Goal: Navigation & Orientation: Understand site structure

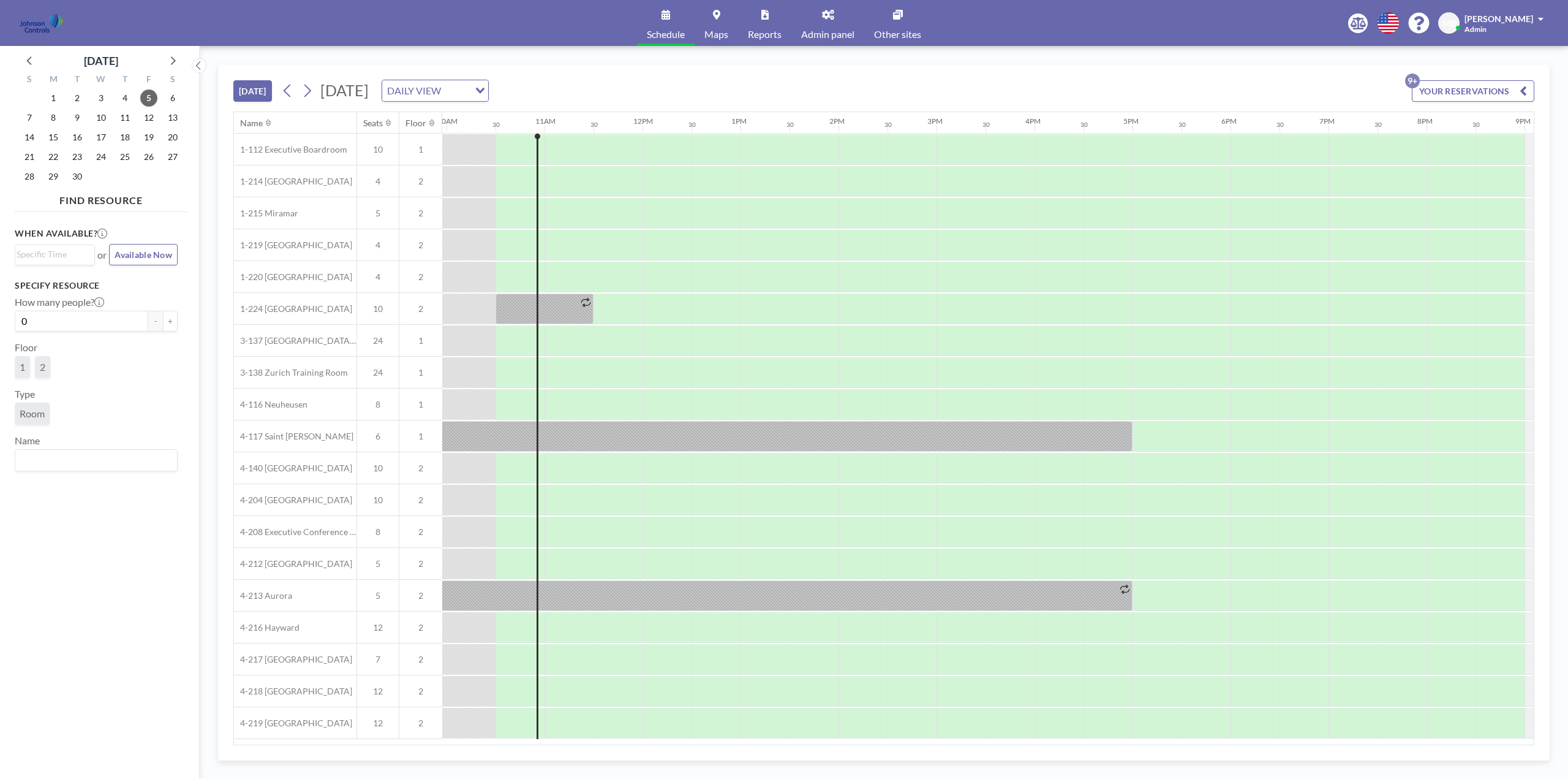
scroll to position [0, 980]
click at [902, 30] on span "Other sites" at bounding box center [897, 34] width 47 height 10
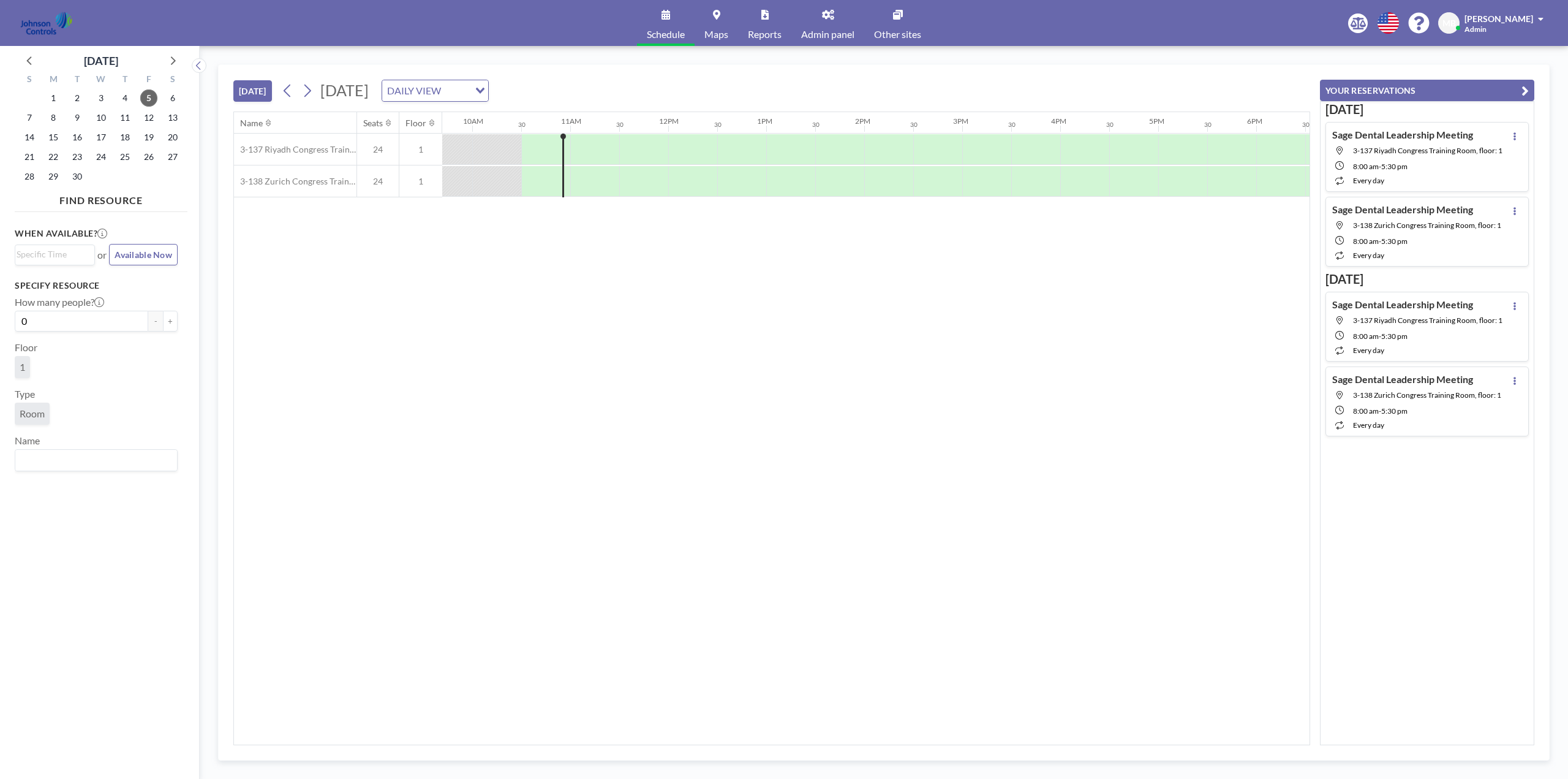
scroll to position [0, 980]
click at [837, 26] on link "Admin panel" at bounding box center [828, 23] width 73 height 46
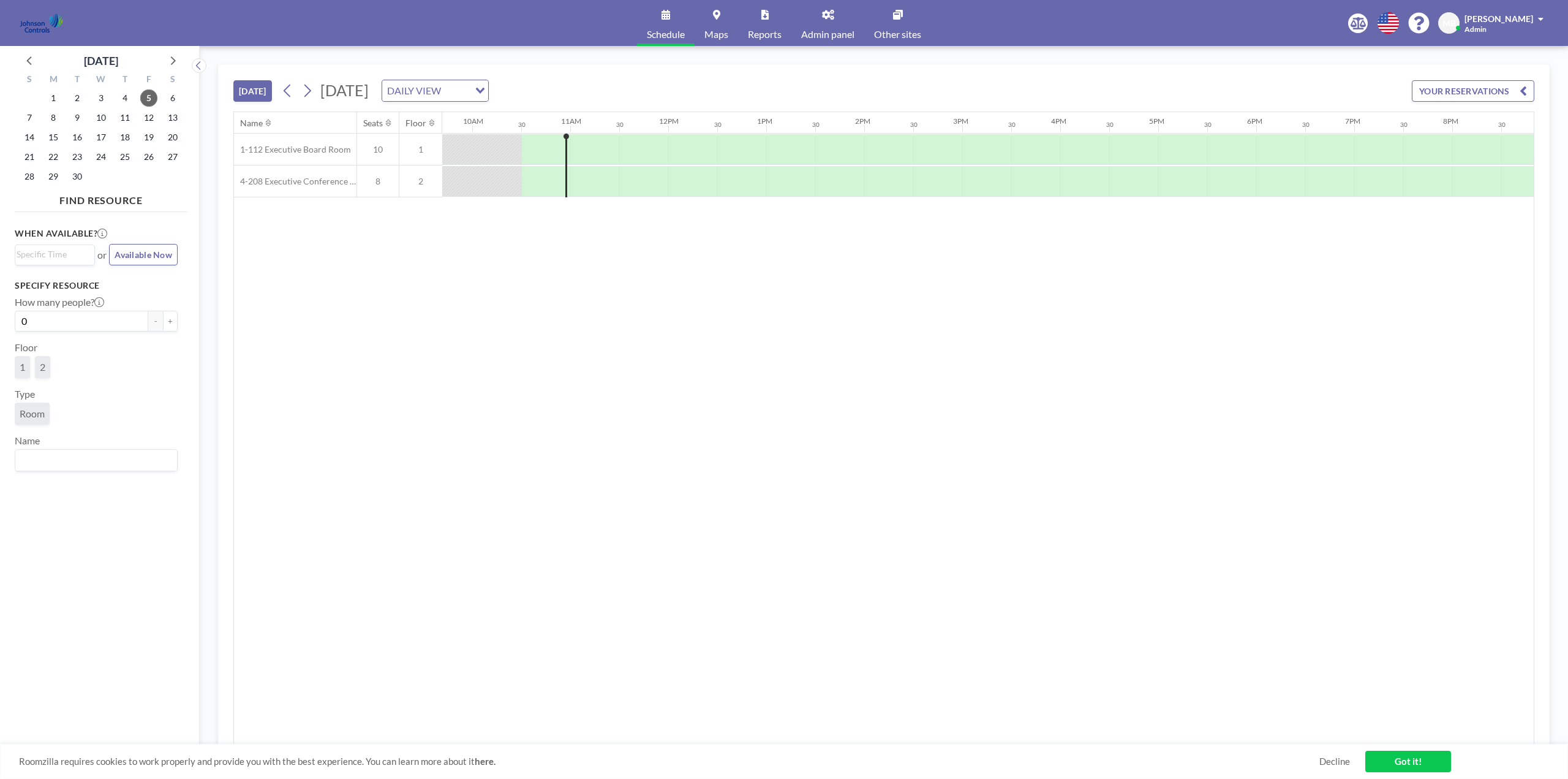
scroll to position [0, 980]
click at [826, 30] on span "Admin panel" at bounding box center [828, 34] width 53 height 10
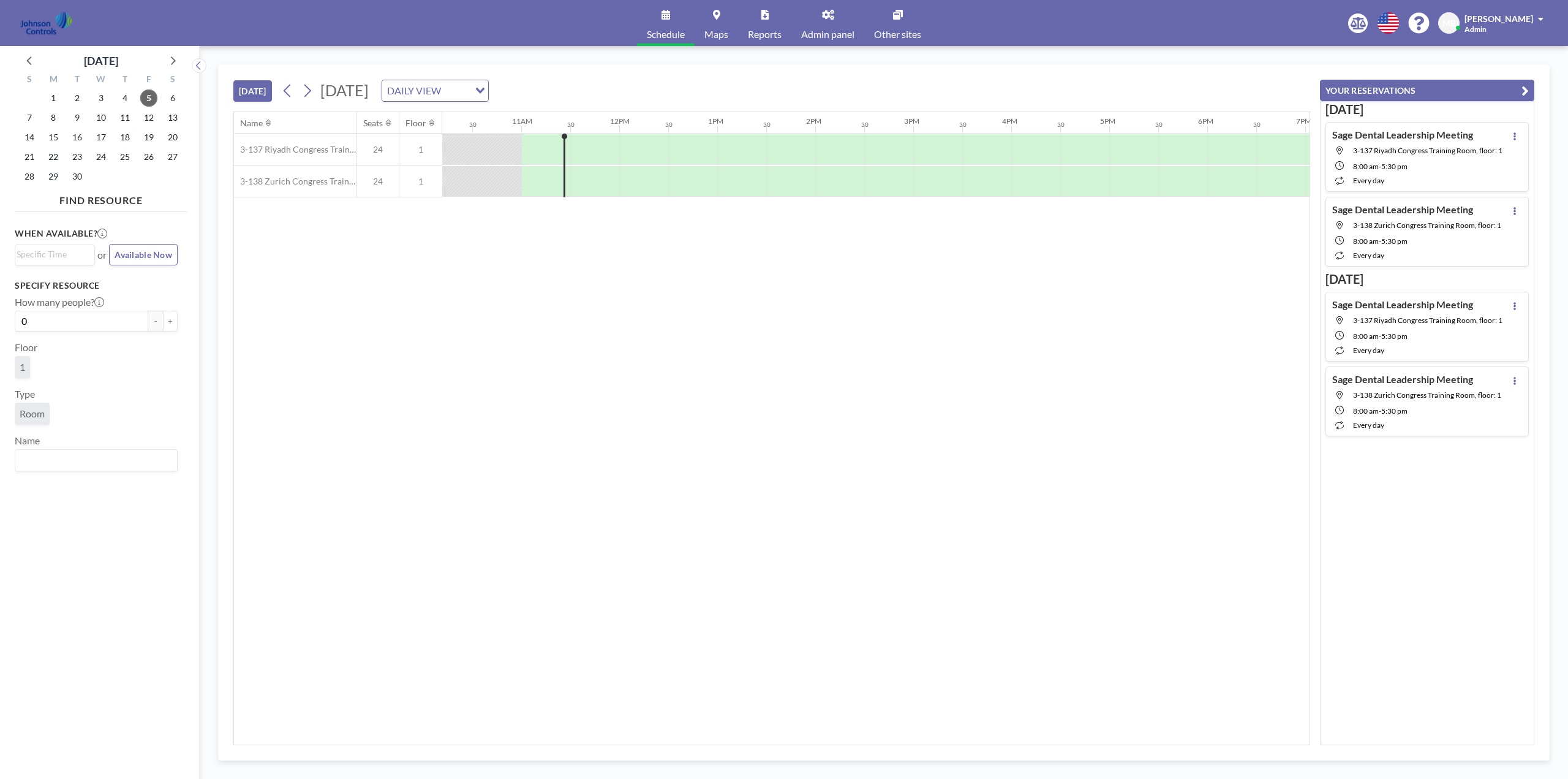
scroll to position [0, 1029]
click at [828, 30] on span "Admin panel" at bounding box center [828, 34] width 53 height 10
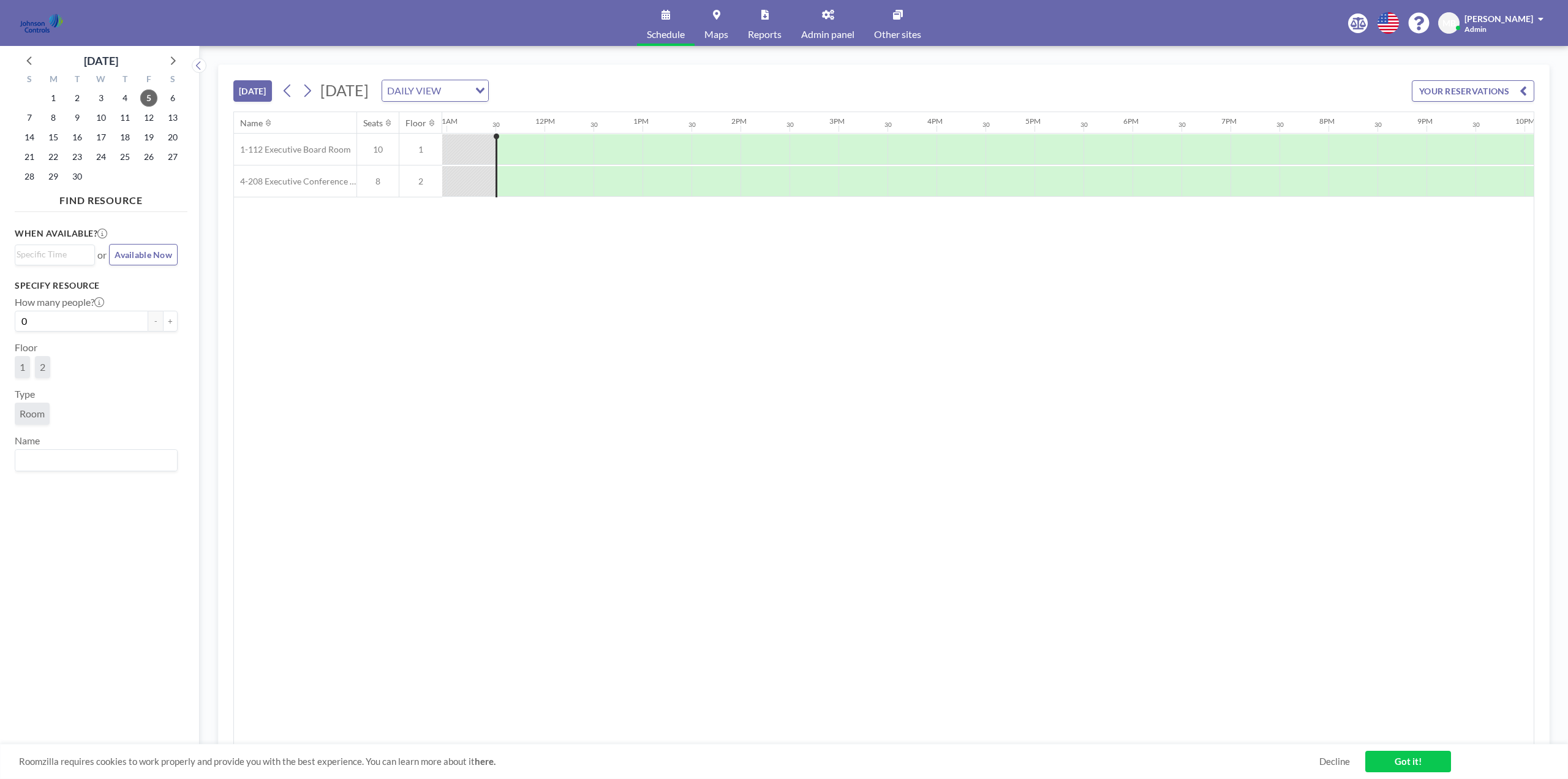
scroll to position [0, 1078]
click at [826, 32] on span "Admin panel" at bounding box center [828, 34] width 53 height 10
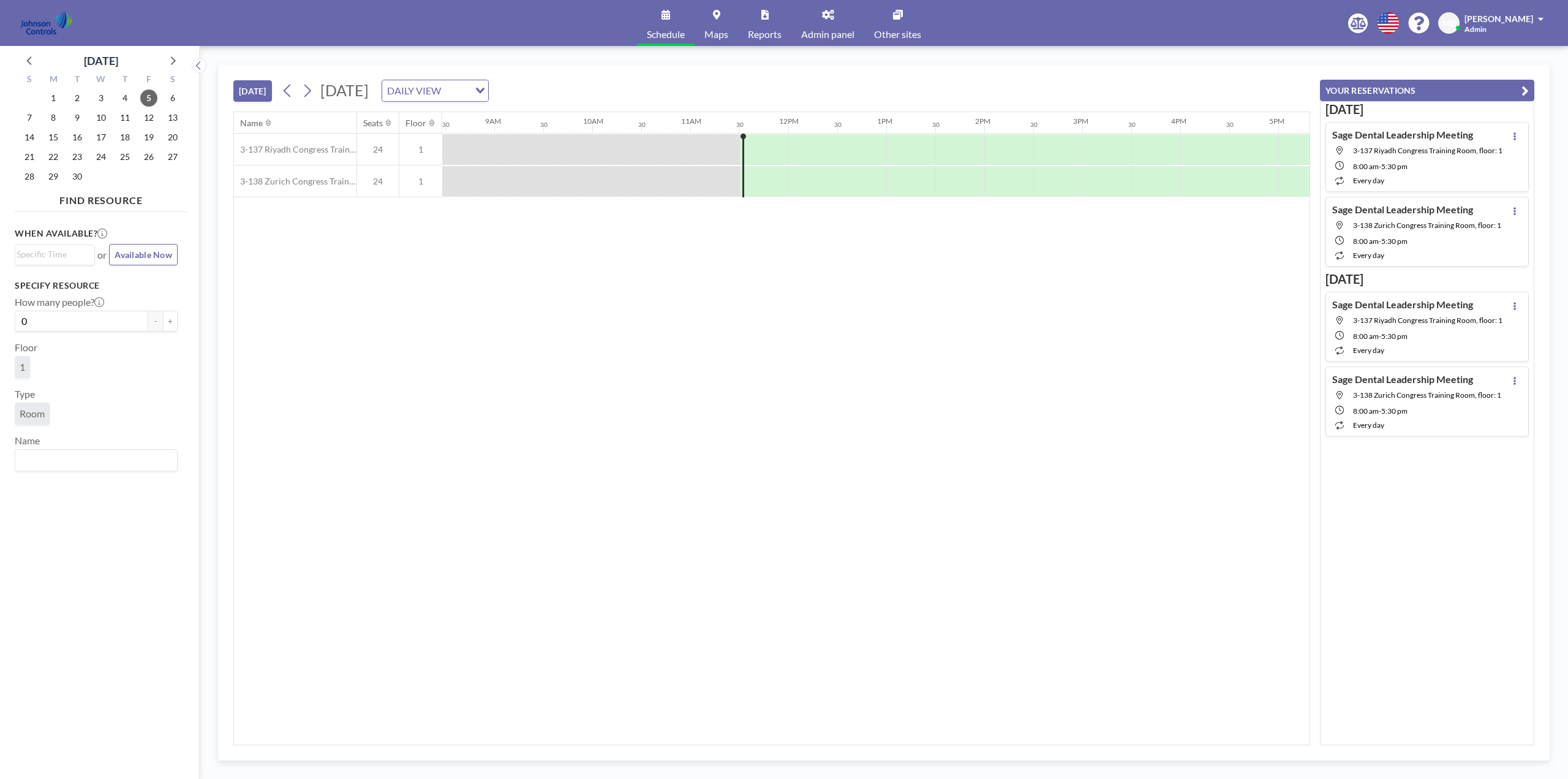
scroll to position [0, 1078]
click at [905, 36] on span "Other sites" at bounding box center [897, 34] width 47 height 10
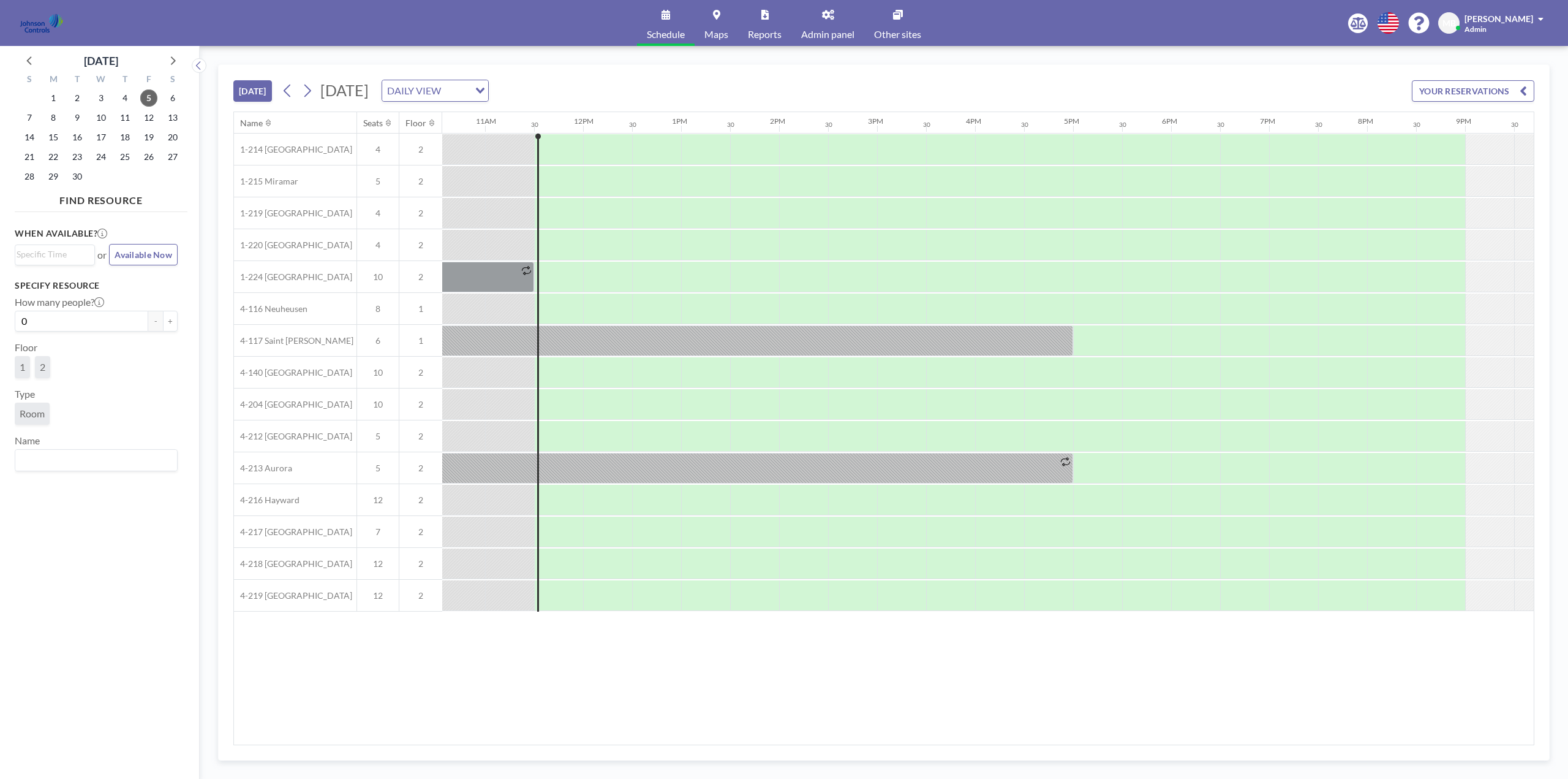
scroll to position [0, 1078]
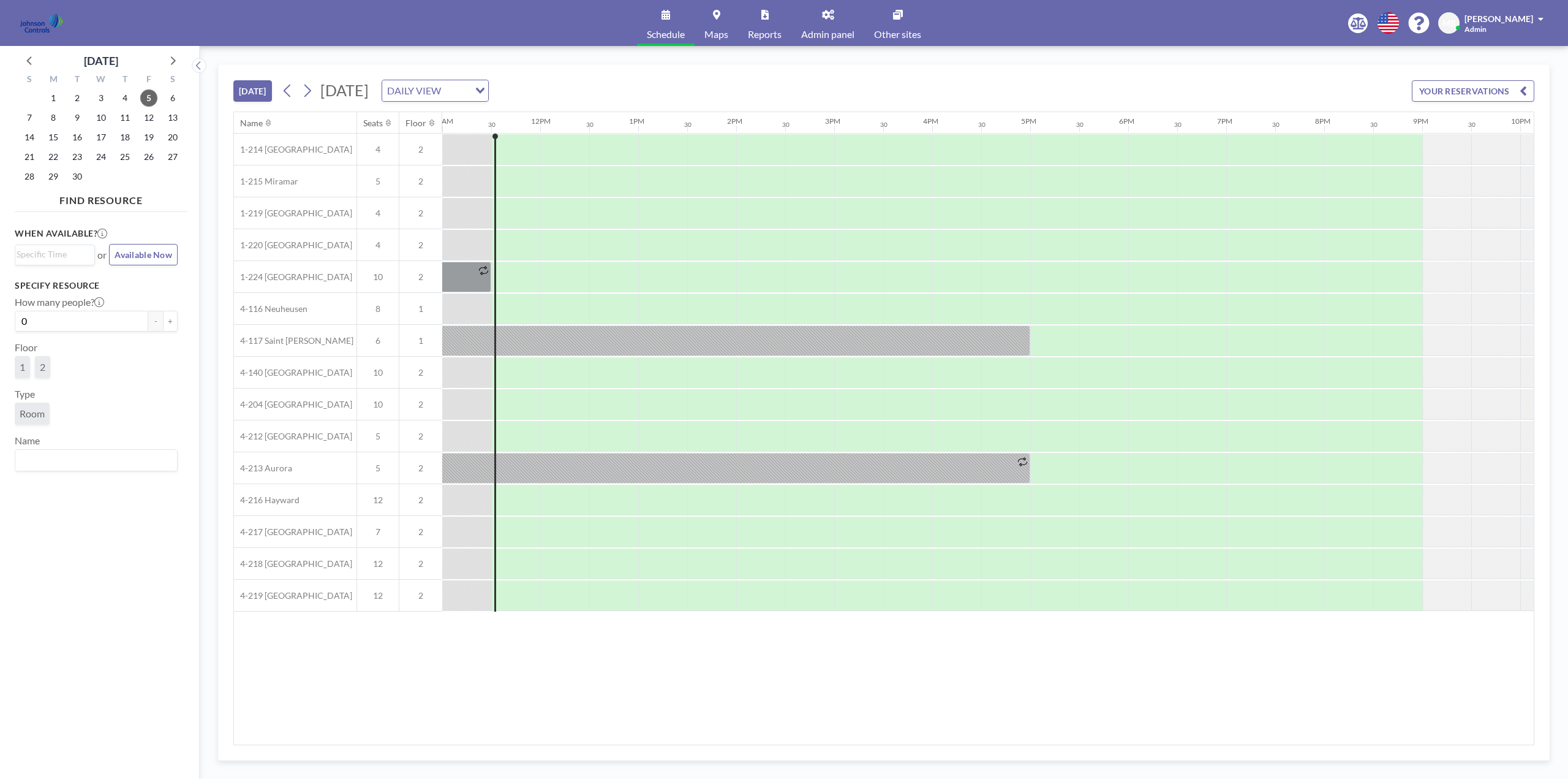
click at [1525, 92] on icon "button" at bounding box center [1523, 90] width 8 height 14
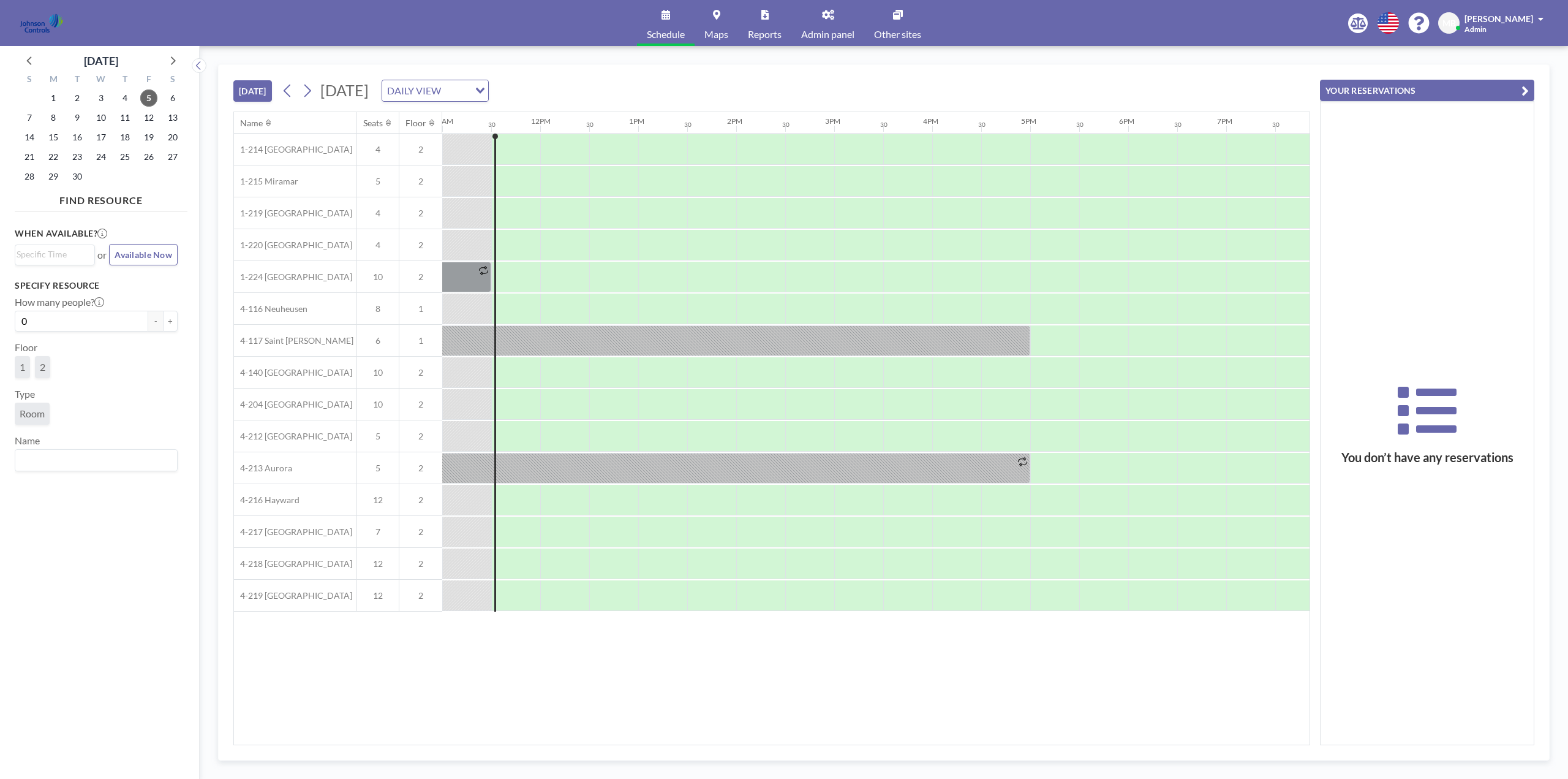
click at [895, 66] on div "TODAY Friday, September 5, 2025 DAILY VIEW Loading..." at bounding box center [772, 88] width 1077 height 47
click at [1525, 88] on icon "button" at bounding box center [1525, 90] width 8 height 14
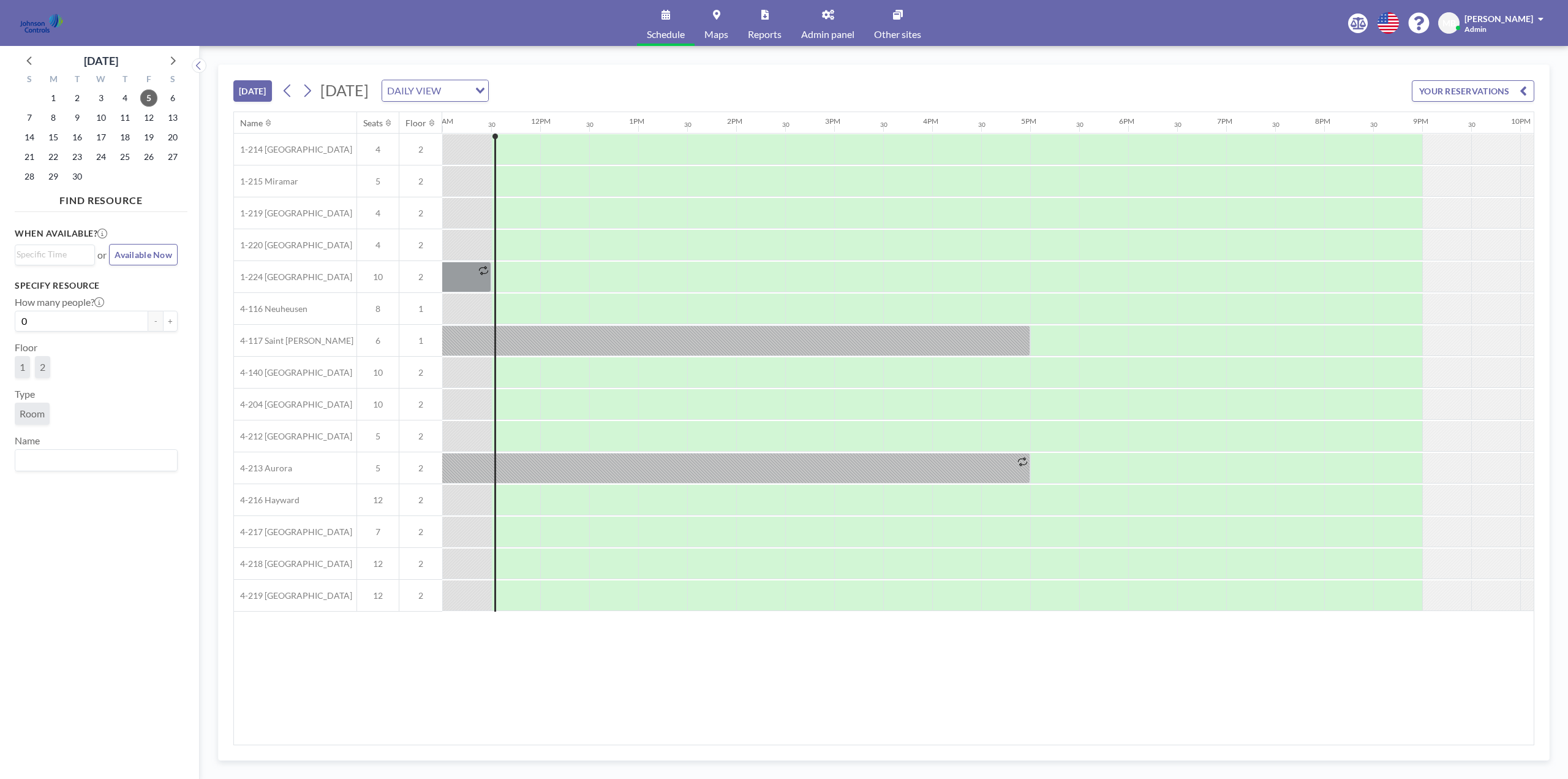
click at [891, 25] on link "Other sites" at bounding box center [897, 23] width 67 height 46
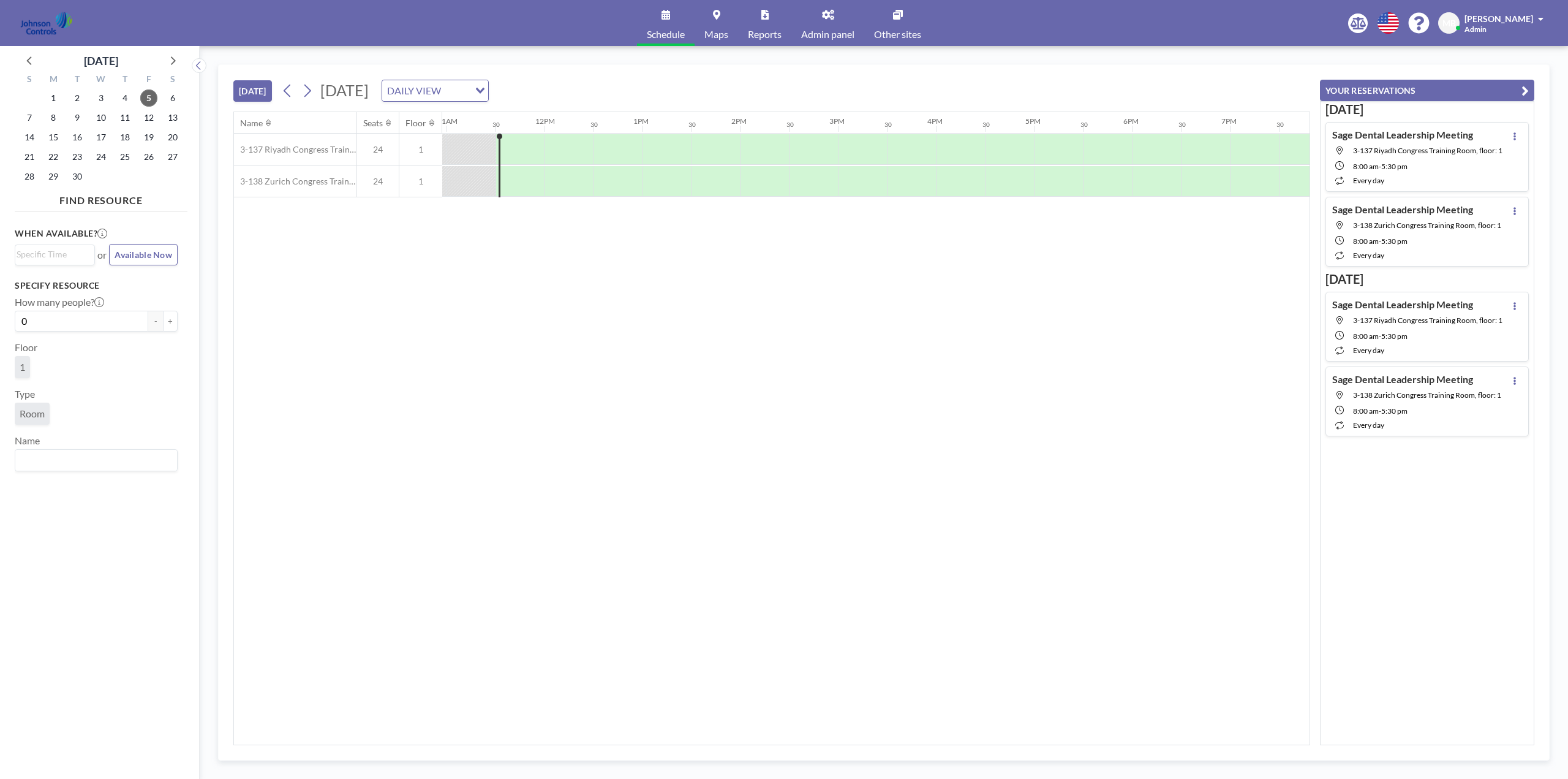
scroll to position [0, 1078]
click at [78, 119] on span "9" at bounding box center [77, 117] width 17 height 17
click at [102, 118] on span "10" at bounding box center [101, 117] width 17 height 17
click at [895, 23] on link "Other sites" at bounding box center [897, 23] width 67 height 46
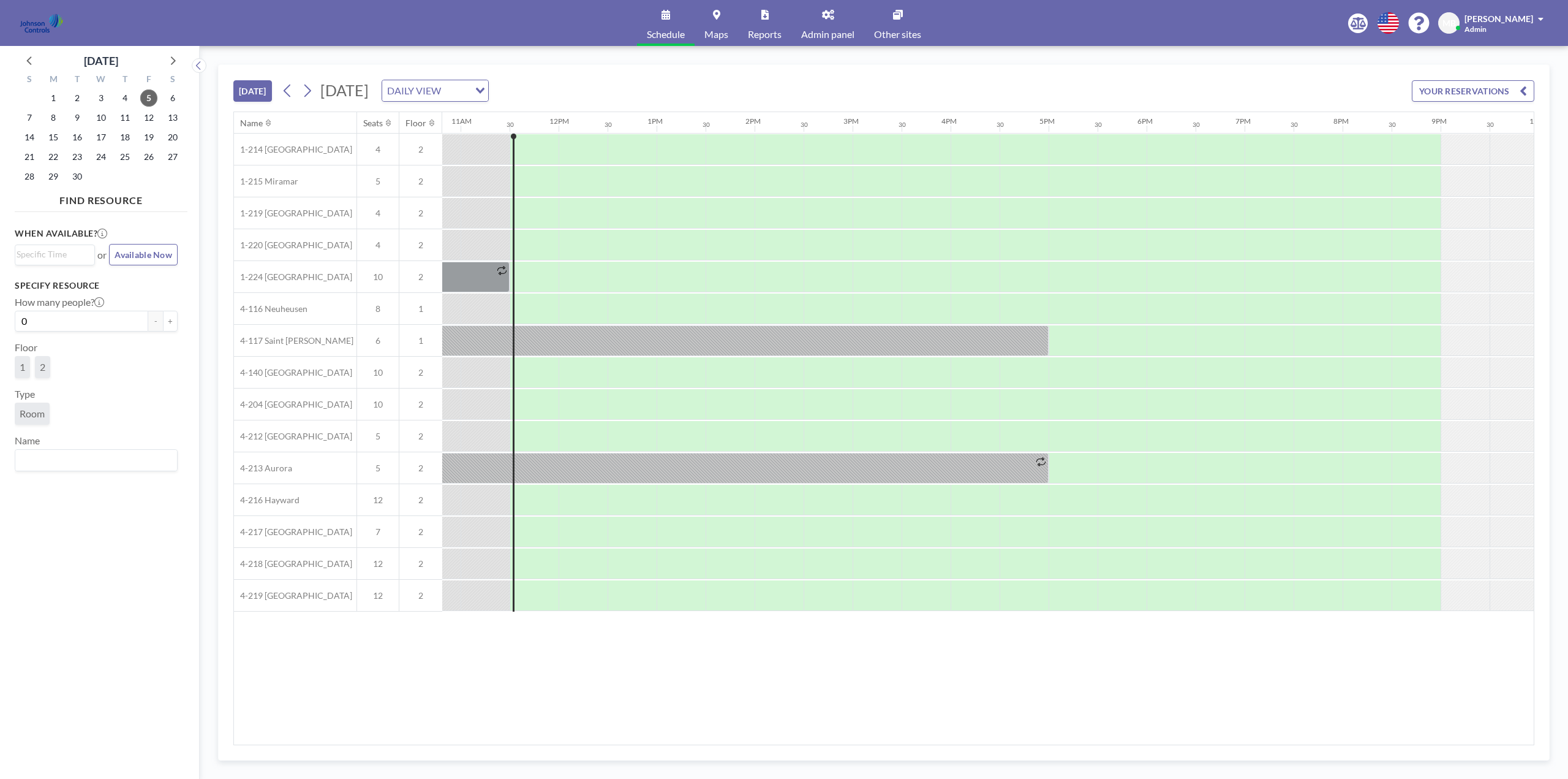
scroll to position [0, 1078]
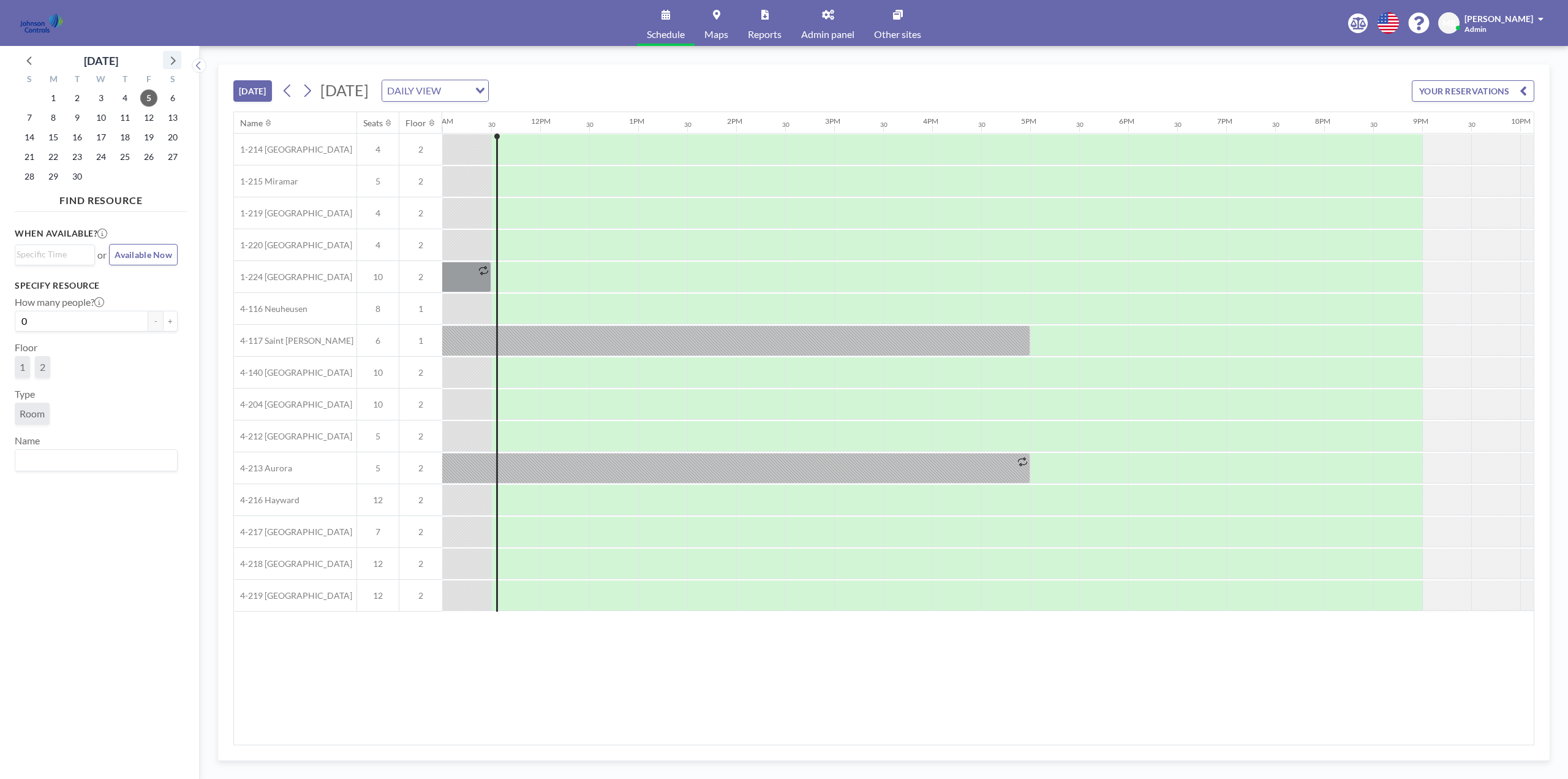
click at [172, 59] on icon at bounding box center [172, 60] width 16 height 16
click at [32, 58] on icon at bounding box center [30, 60] width 16 height 16
click at [153, 139] on span "19" at bounding box center [149, 137] width 17 height 17
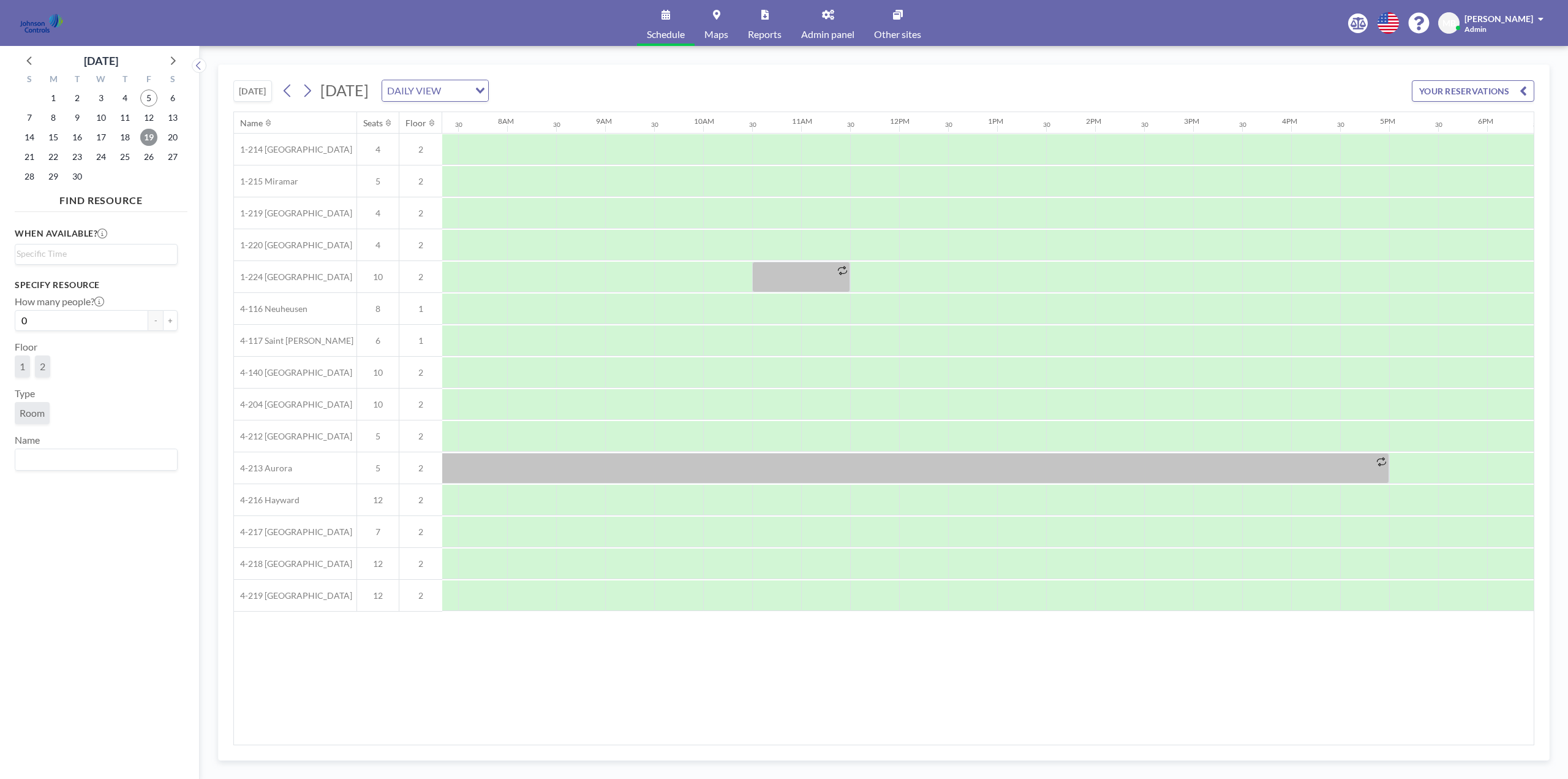
scroll to position [0, 735]
click at [900, 21] on link "Other sites" at bounding box center [897, 23] width 67 height 46
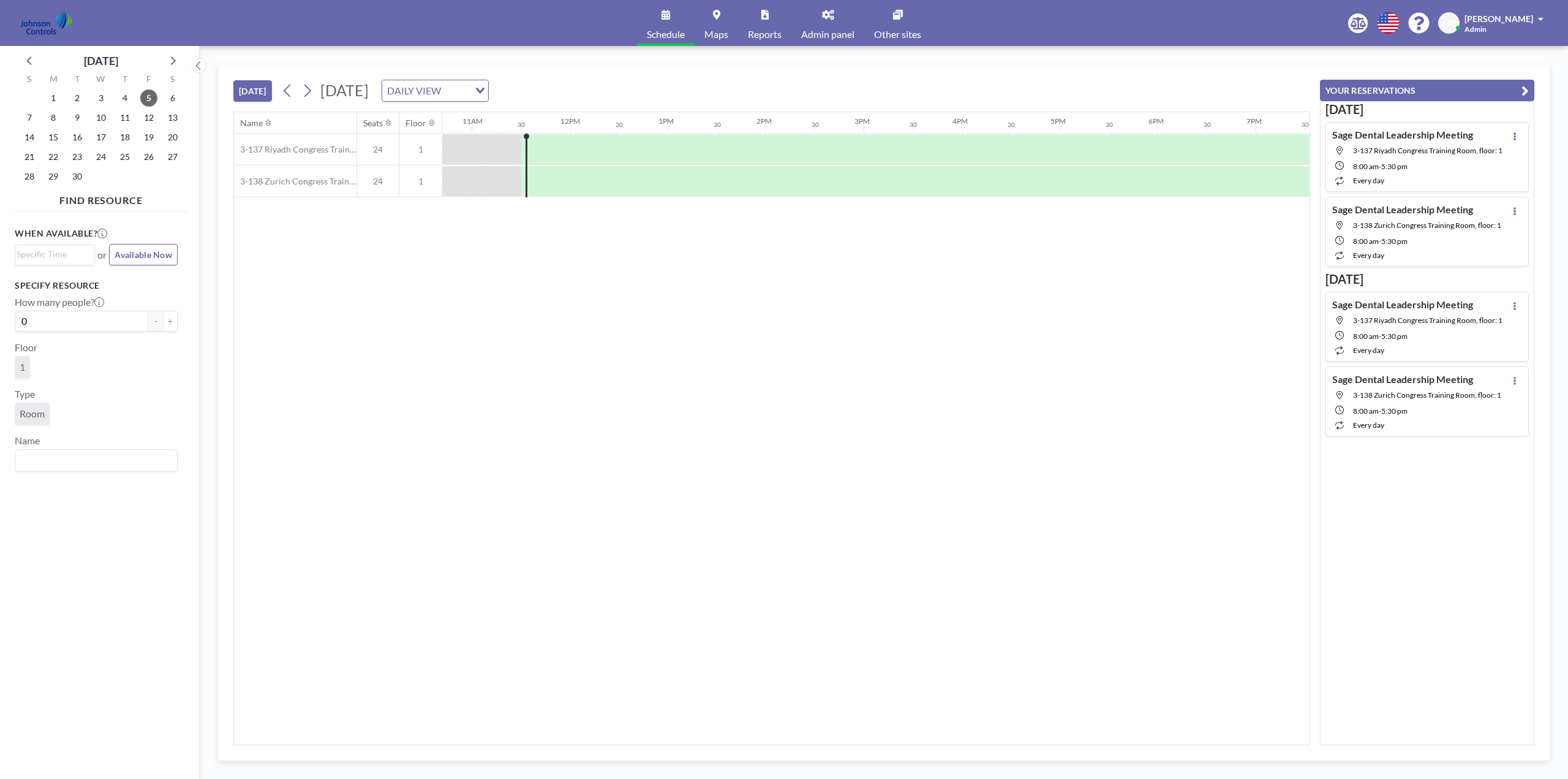
scroll to position [0, 1078]
click at [148, 134] on span "19" at bounding box center [149, 137] width 17 height 17
click at [170, 56] on icon at bounding box center [172, 60] width 16 height 16
click at [103, 136] on span "15" at bounding box center [101, 137] width 17 height 17
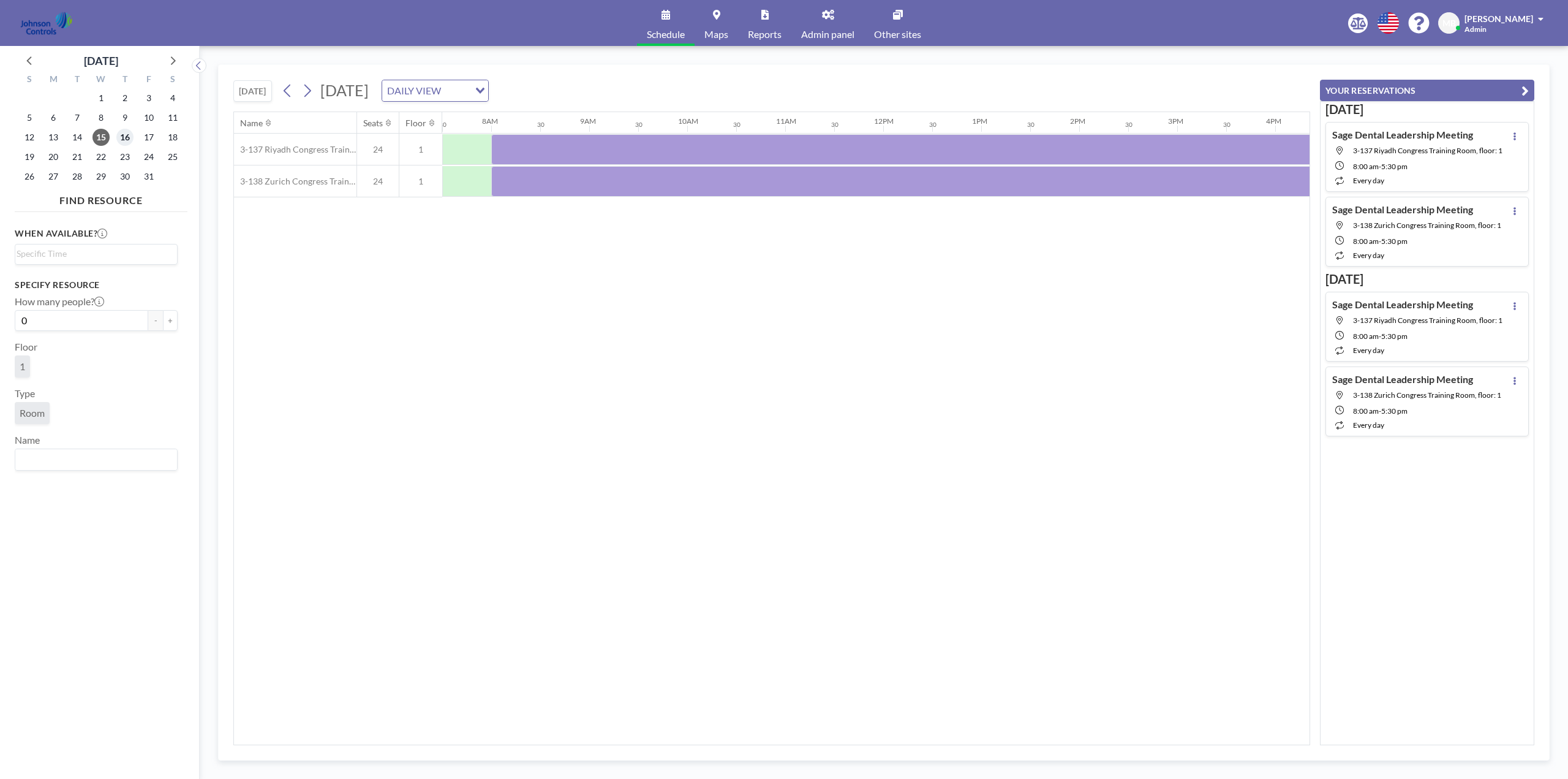
click at [130, 134] on span "16" at bounding box center [125, 137] width 17 height 17
click at [905, 30] on span "Other sites" at bounding box center [897, 34] width 47 height 10
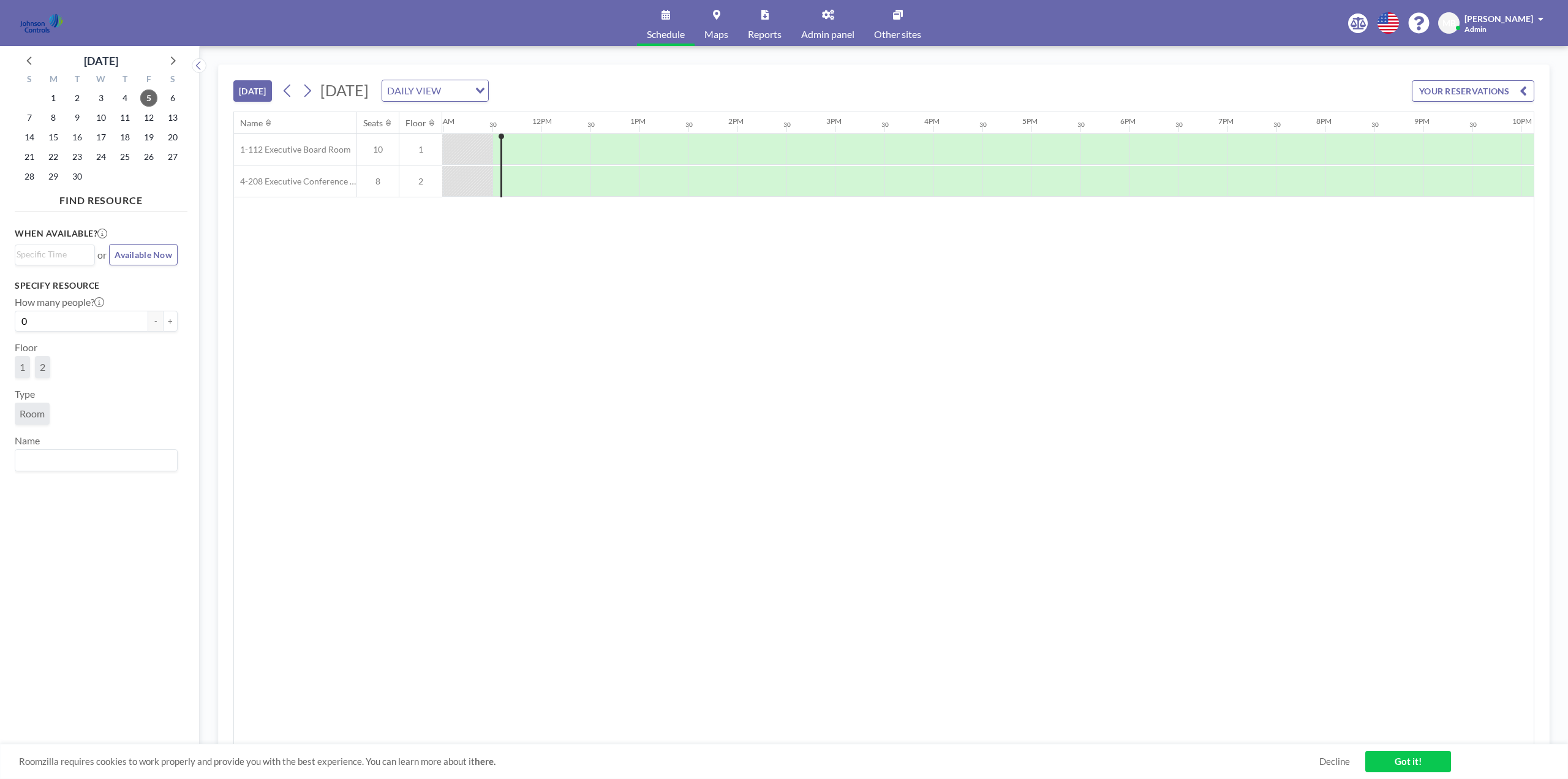
scroll to position [0, 1078]
click at [904, 19] on link "Other sites" at bounding box center [897, 23] width 67 height 46
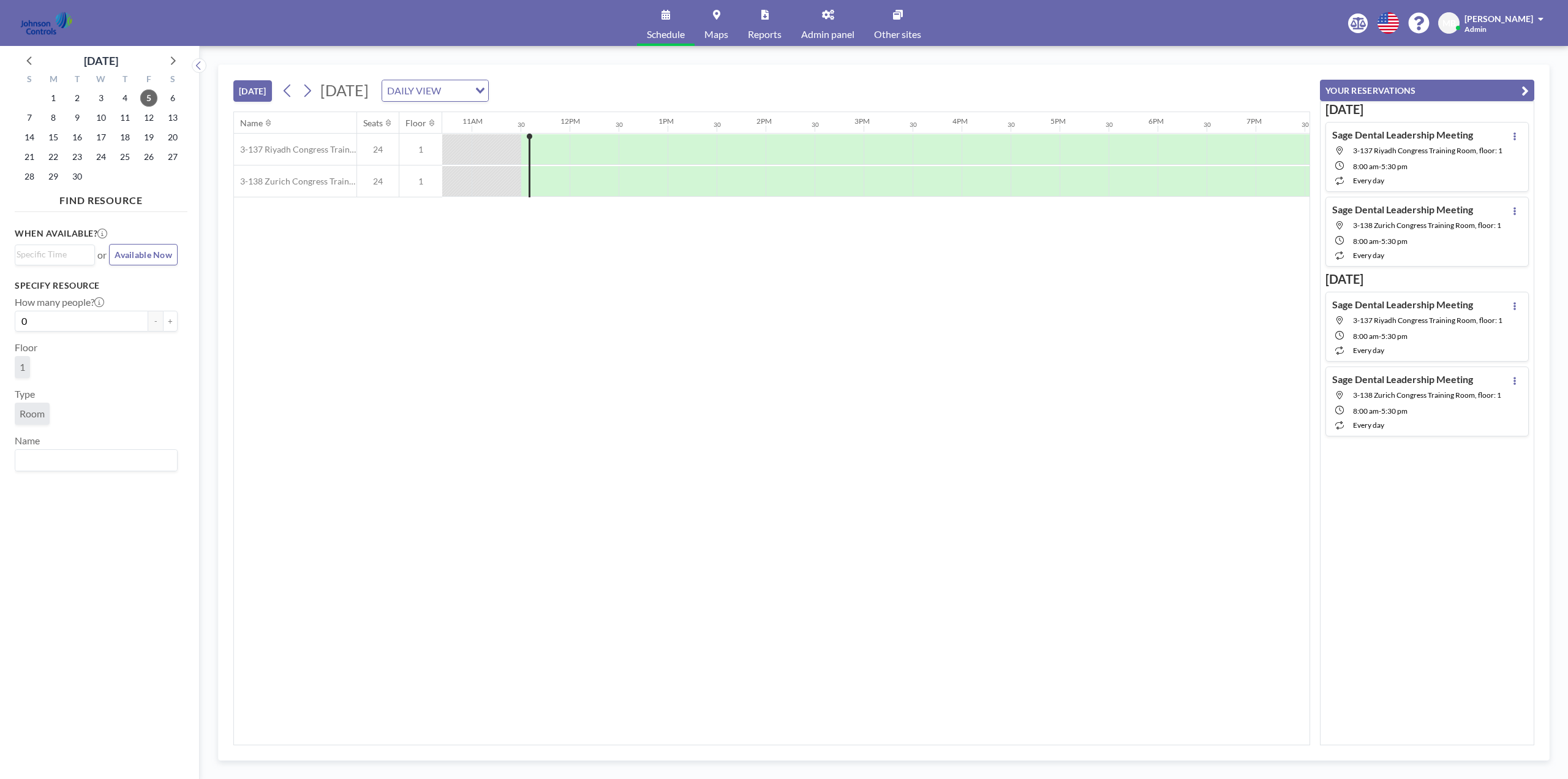
scroll to position [0, 1078]
click at [899, 28] on link "Other sites" at bounding box center [897, 23] width 67 height 46
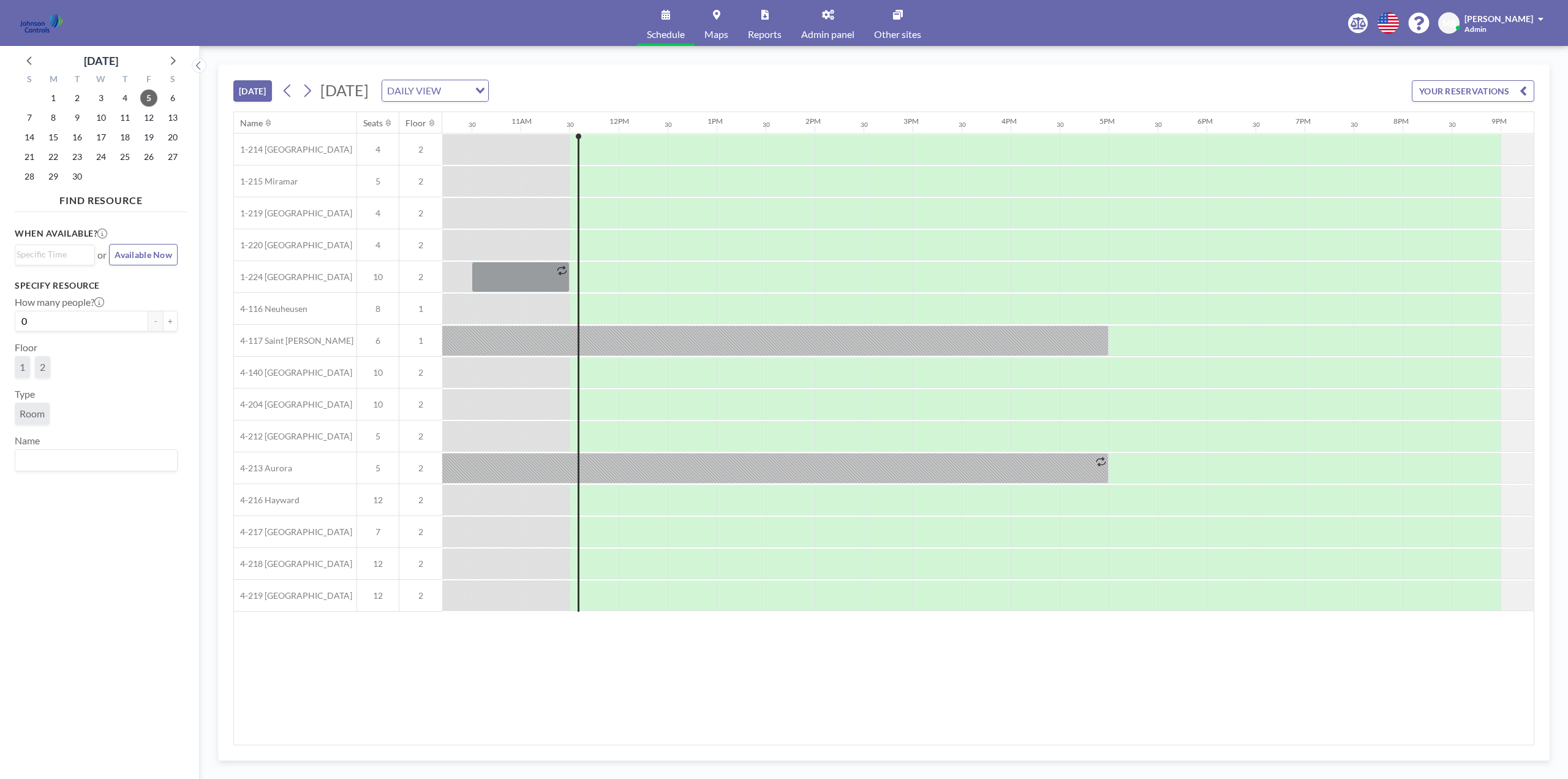
scroll to position [0, 1078]
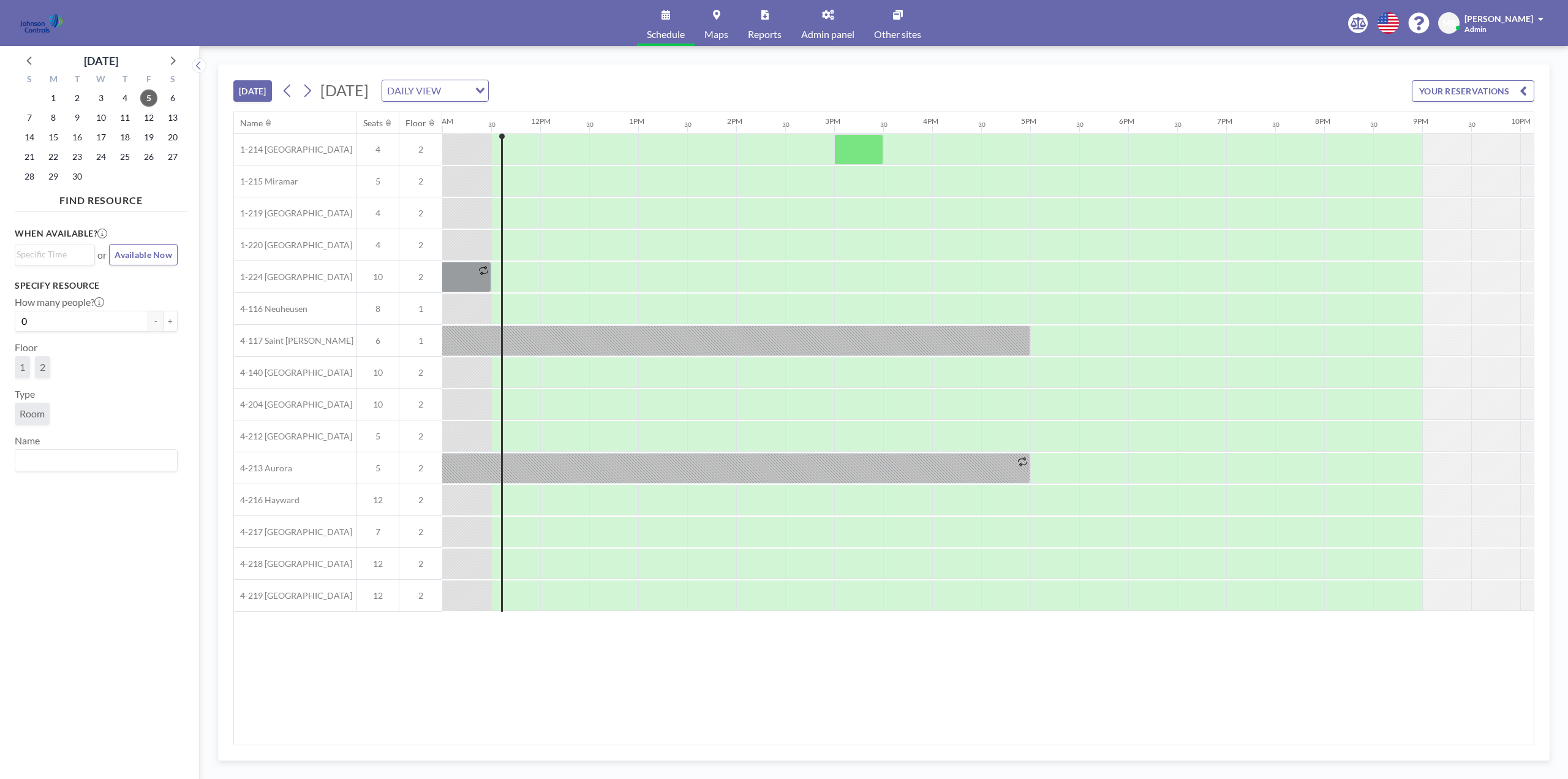
click at [827, 28] on link "Admin panel" at bounding box center [828, 23] width 73 height 46
